Goal: Entertainment & Leisure: Consume media (video, audio)

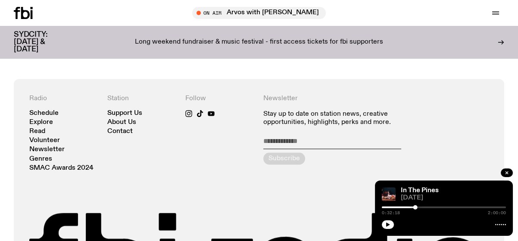
scroll to position [1659, 0]
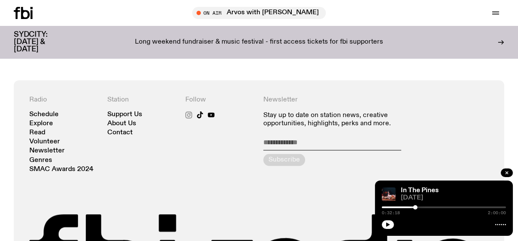
click at [190, 113] on icon at bounding box center [189, 114] width 4 height 4
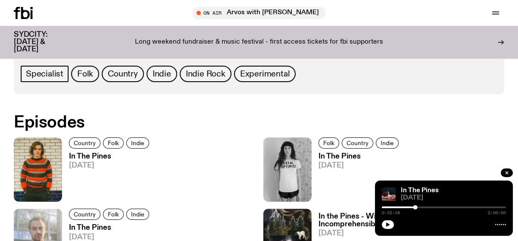
scroll to position [468, 0]
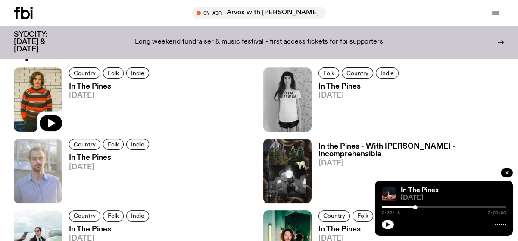
click at [38, 110] on img at bounding box center [38, 99] width 48 height 64
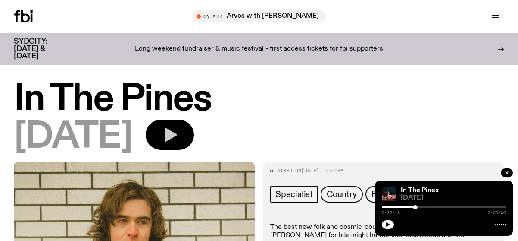
click at [177, 133] on icon "button" at bounding box center [171, 135] width 12 height 14
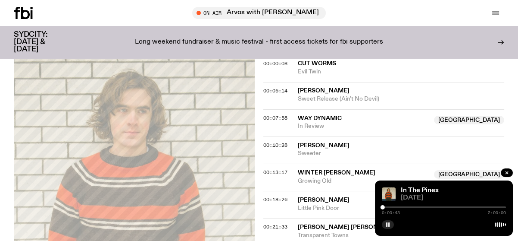
scroll to position [259, 0]
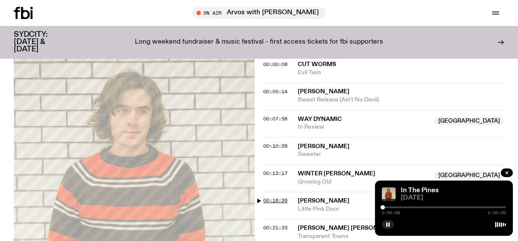
click at [264, 200] on span "00:18:26" at bounding box center [275, 200] width 24 height 7
click at [421, 207] on div at bounding box center [444, 207] width 124 height 2
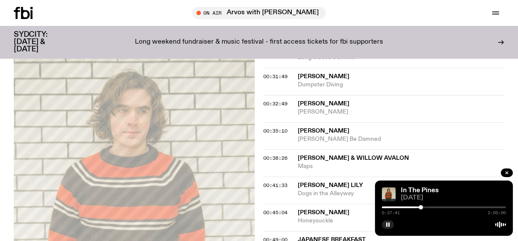
scroll to position [474, 0]
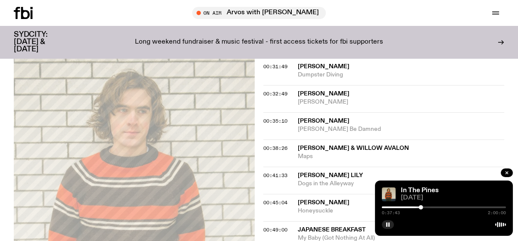
click at [259, 146] on div "Aired on [DATE] 9:00pm Specialist Country Folk Indie The best new folk and cosm…" at bounding box center [259, 198] width 518 height 1037
click at [265, 147] on span "00:38:26" at bounding box center [275, 147] width 24 height 7
click at [440, 207] on div at bounding box center [444, 207] width 124 height 2
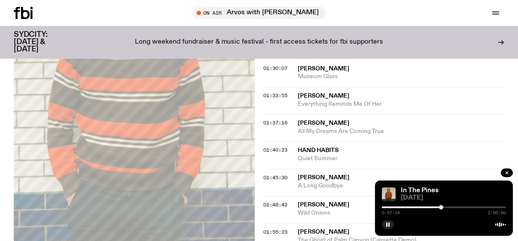
scroll to position [862, 0]
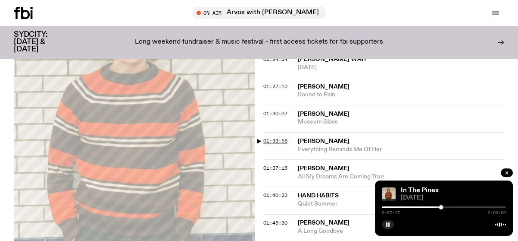
click at [268, 140] on span "01:33:55" at bounding box center [275, 140] width 24 height 7
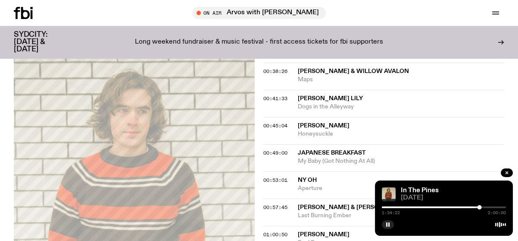
scroll to position [425, 0]
